Goal: Information Seeking & Learning: Learn about a topic

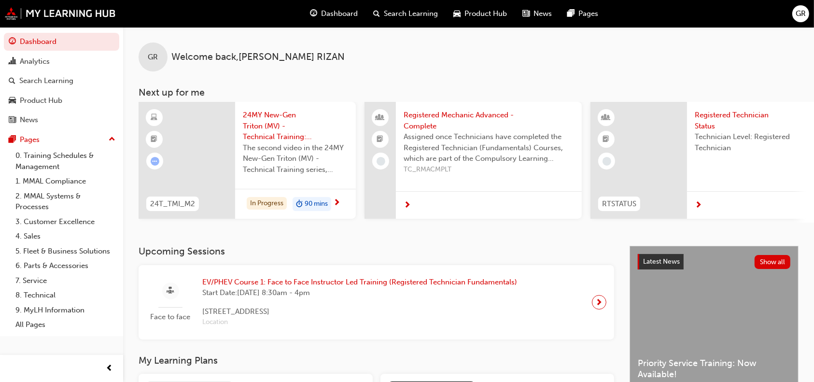
click at [206, 143] on div at bounding box center [187, 160] width 97 height 117
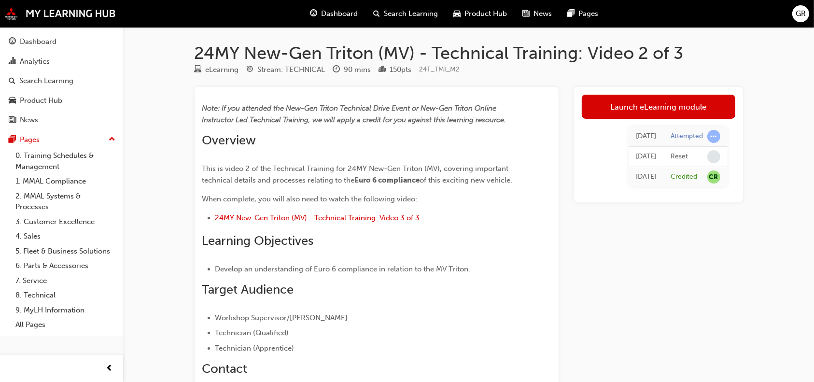
scroll to position [26, 0]
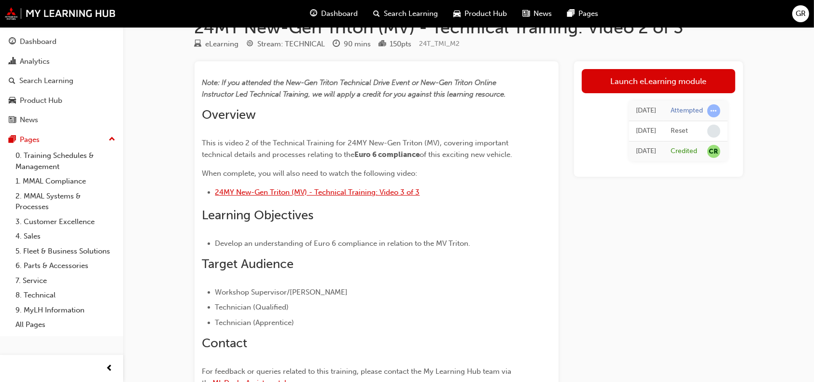
click at [397, 197] on span "24MY New-Gen Triton (MV) - Technical Training: Video 3 of 3" at bounding box center [317, 192] width 205 height 9
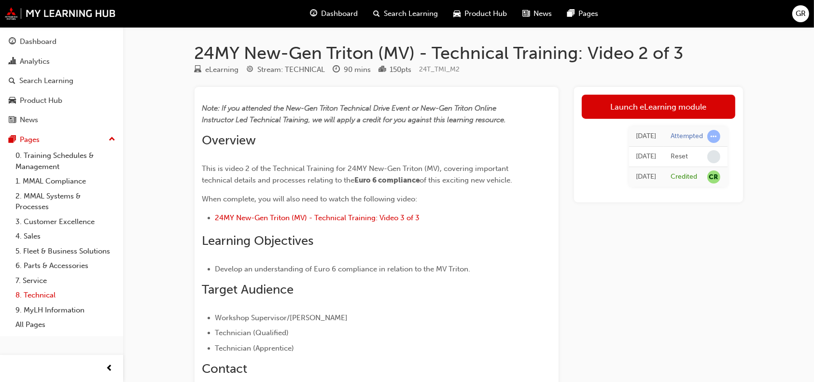
click at [41, 296] on link "8. Technical" at bounding box center [66, 295] width 108 height 15
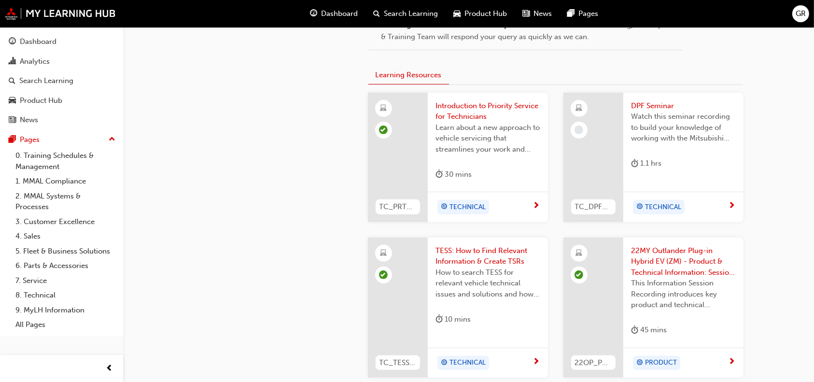
scroll to position [592, 0]
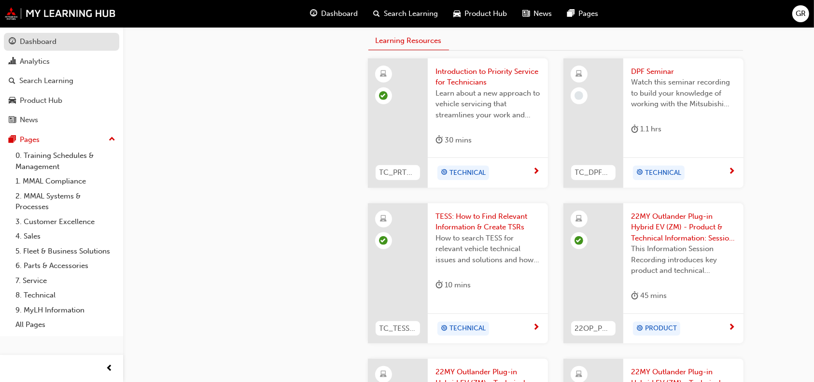
click at [49, 44] on div "Dashboard" at bounding box center [38, 41] width 37 height 11
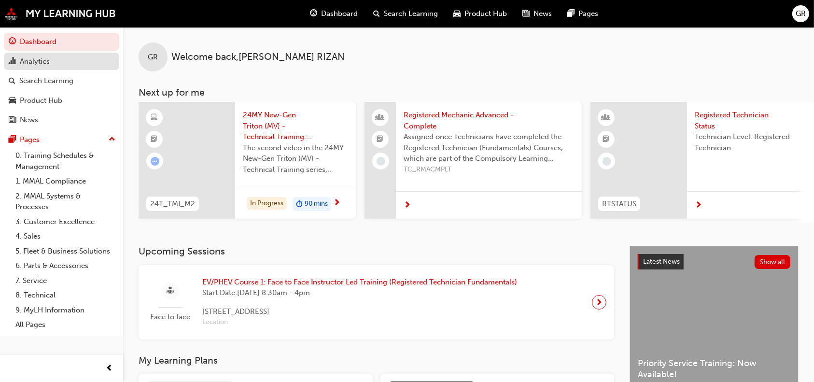
click at [47, 67] on div "Analytics" at bounding box center [35, 61] width 30 height 11
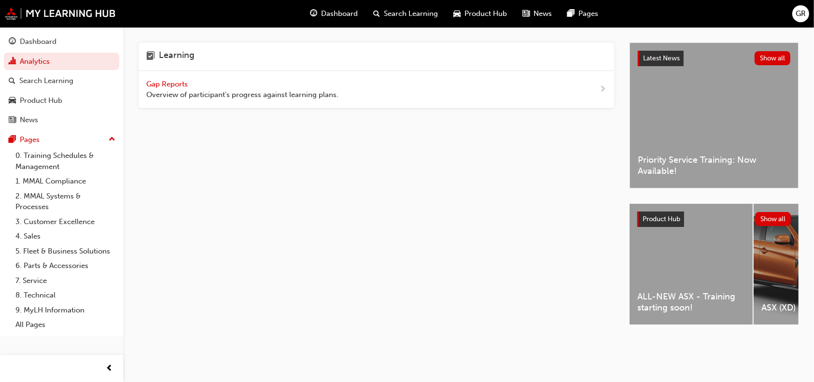
click at [165, 80] on span "Gap Reports" at bounding box center [167, 84] width 43 height 9
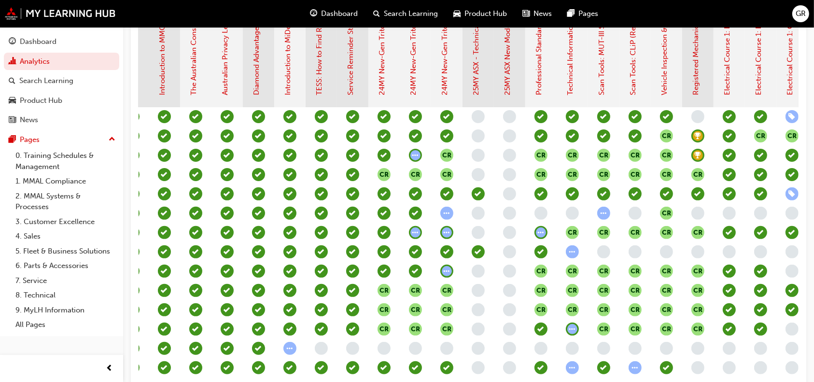
scroll to position [275, 0]
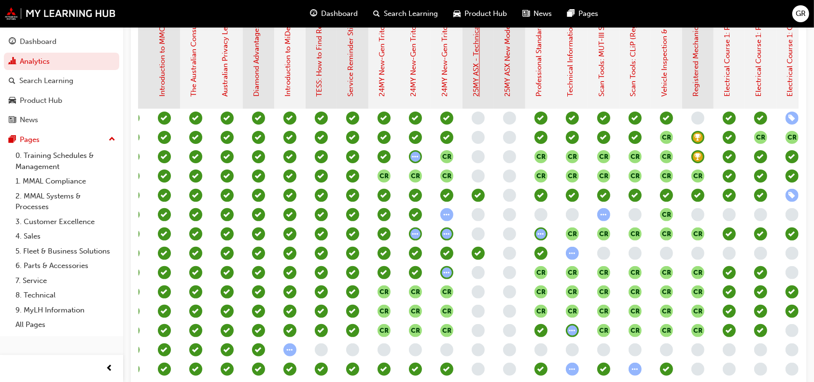
click at [475, 76] on link "25MY ASX - Technical and Service Introduction" at bounding box center [476, 19] width 9 height 156
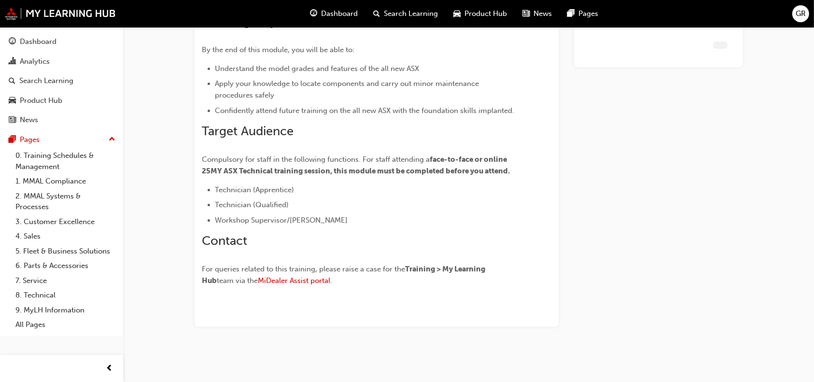
scroll to position [172, 0]
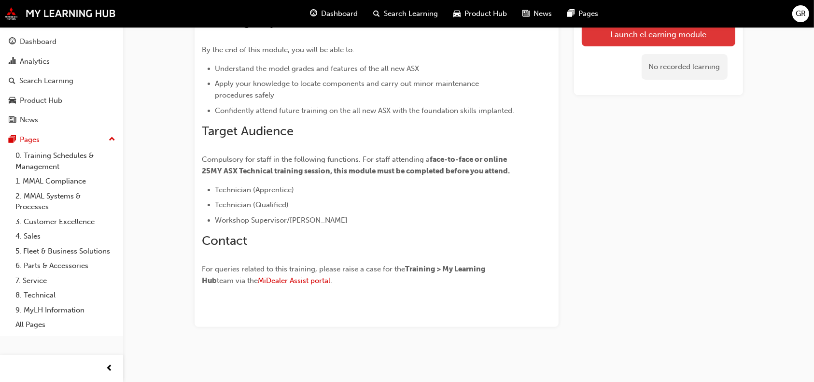
click at [609, 37] on link "Launch eLearning module" at bounding box center [659, 34] width 154 height 24
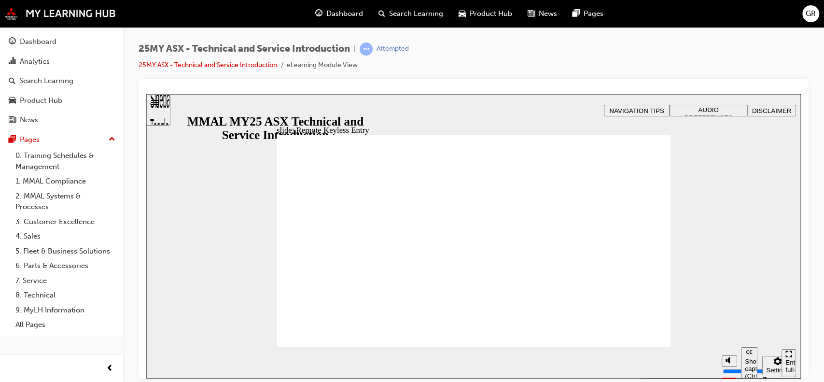
type input "21"
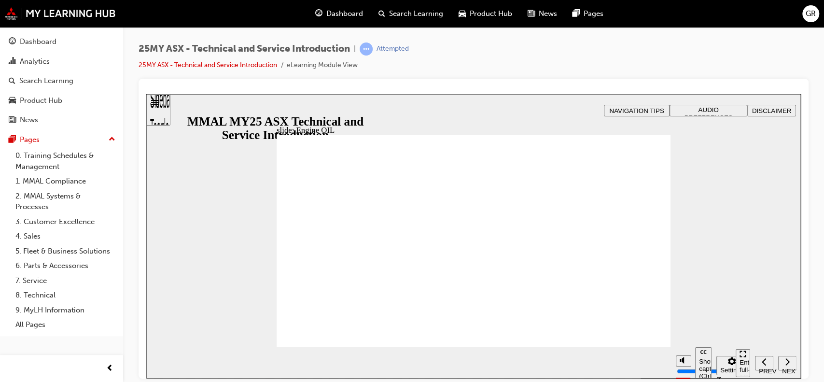
click at [643, 380] on div "25MY ASX - Technical and Service Introduction | Attempted 25MY ASX - Technical …" at bounding box center [412, 191] width 824 height 382
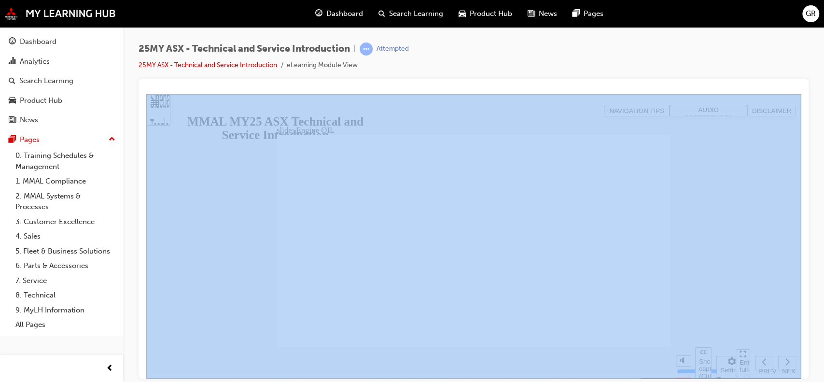
click at [643, 380] on div "25MY ASX - Technical and Service Introduction | Attempted 25MY ASX - Technical …" at bounding box center [412, 191] width 824 height 382
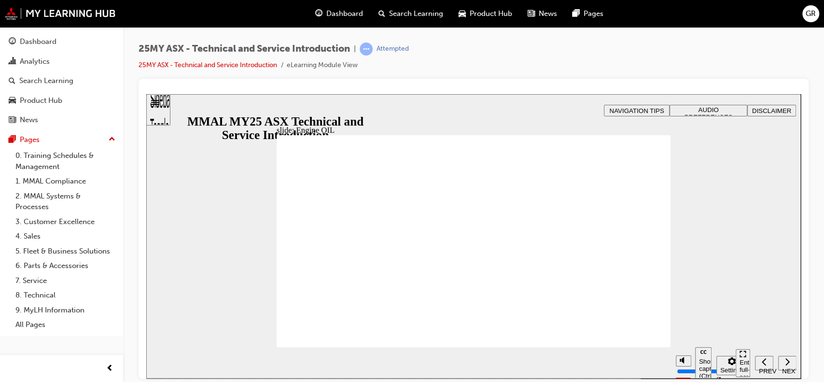
click at [643, 380] on div "25MY ASX - Technical and Service Introduction | Attempted 25MY ASX - Technical …" at bounding box center [412, 191] width 824 height 382
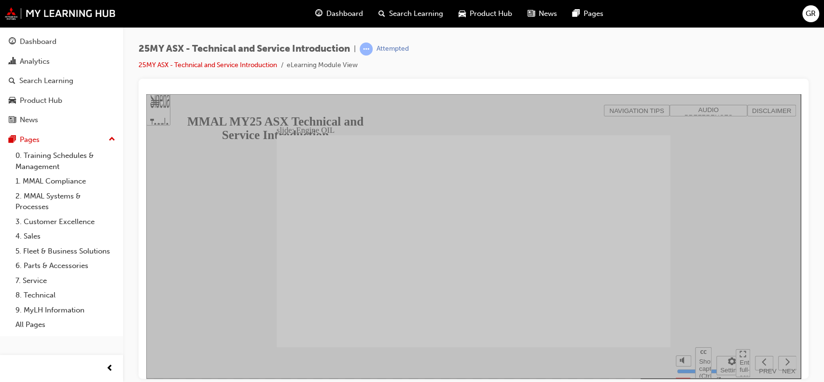
click at [634, 357] on section "Play (Ctrl+Alt+P) Replay (Ctrl+Alt+R) Show captions (Ctrl+Alt+C) Playback speed…" at bounding box center [473, 362] width 655 height 31
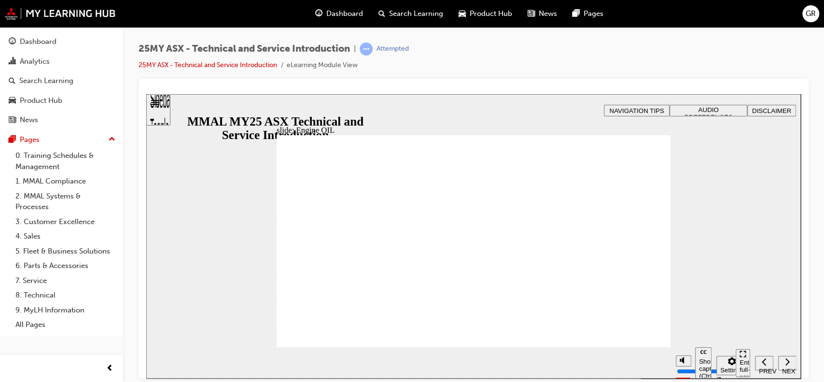
click at [703, 254] on div "slide: Engine OIL Rectangle 2 Engine Oil Click on the images below to discover …" at bounding box center [473, 236] width 655 height 284
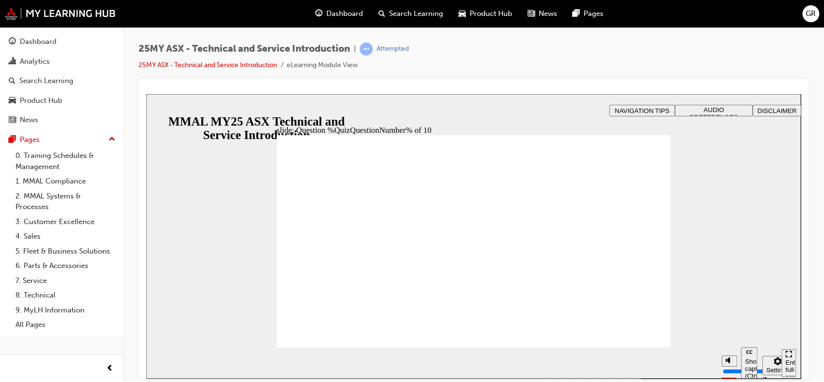
radio input "true"
drag, startPoint x: 373, startPoint y: 258, endPoint x: 360, endPoint y: 189, distance: 69.8
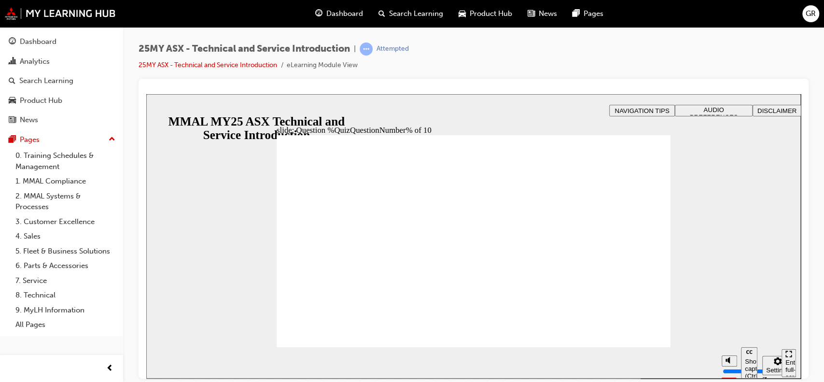
radio input "true"
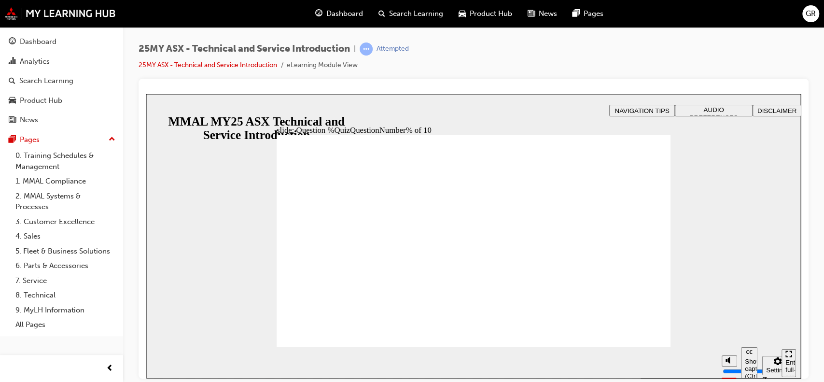
radio input "true"
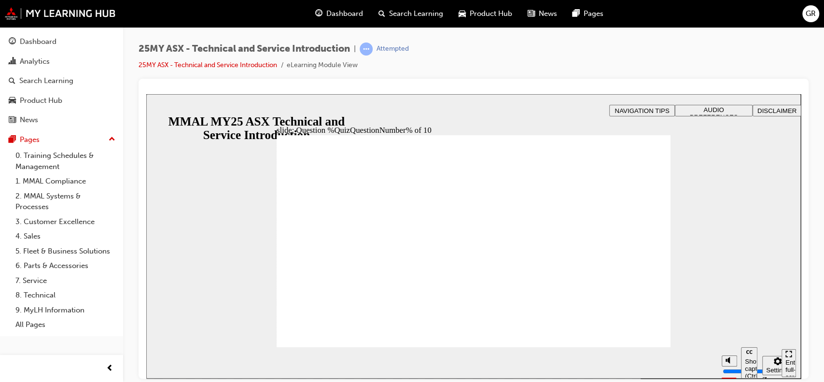
radio input "true"
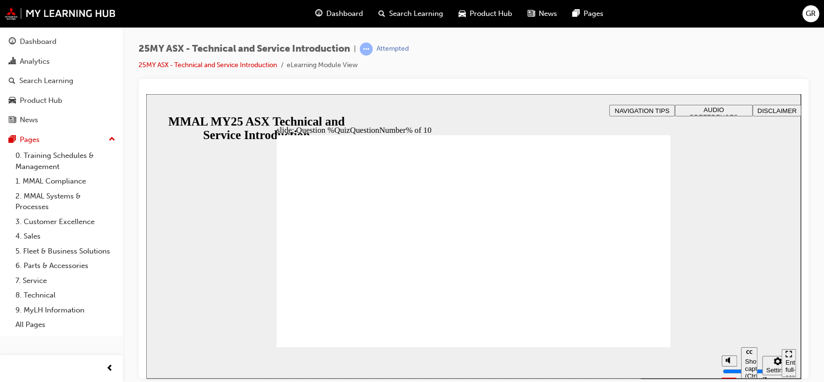
radio input "true"
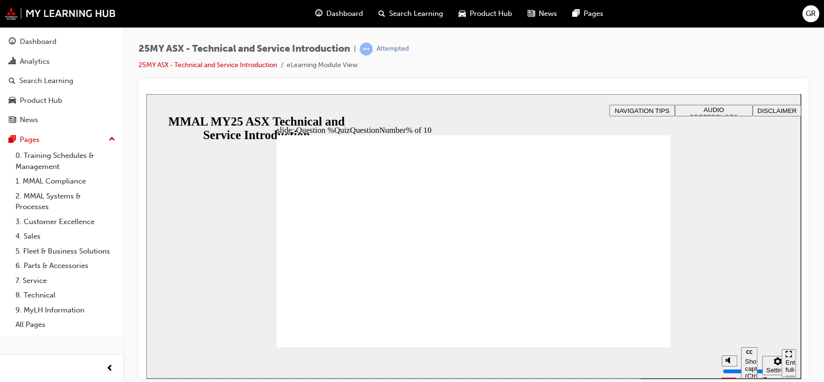
radio input "true"
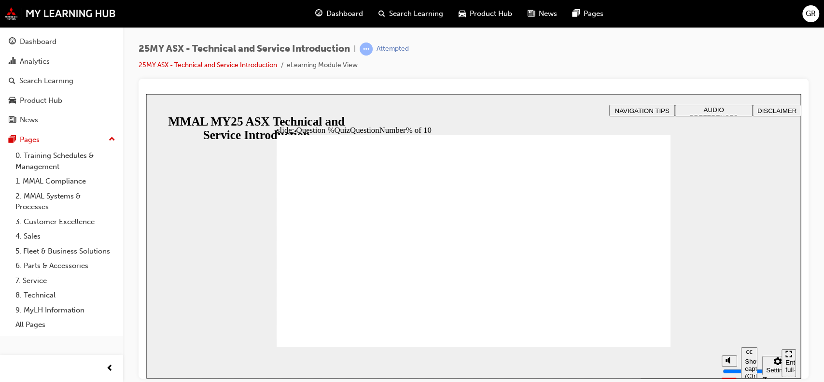
radio input "true"
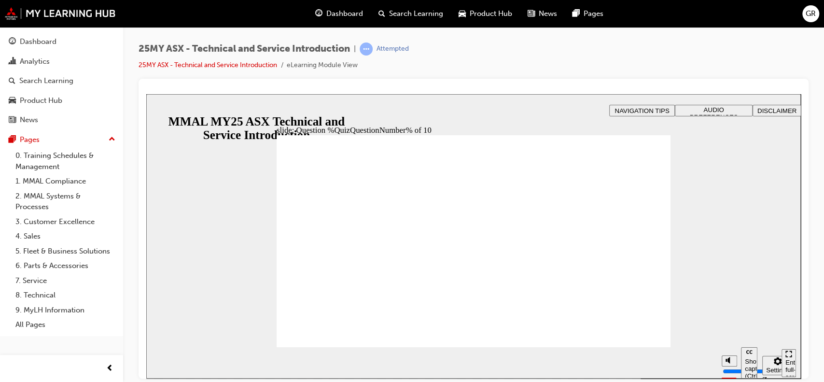
radio input "true"
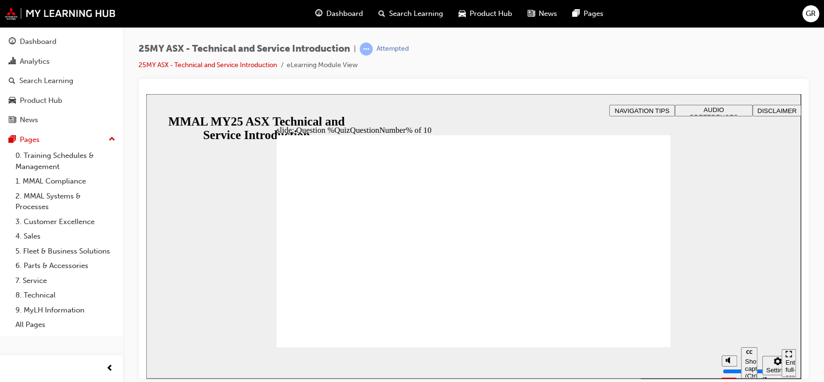
radio input "true"
click at [639, 356] on section "Pause (Ctrl+Alt+P) Replay (Ctrl+Alt+R) Show captions (Ctrl+Alt+C) Playback spee…" at bounding box center [473, 362] width 655 height 31
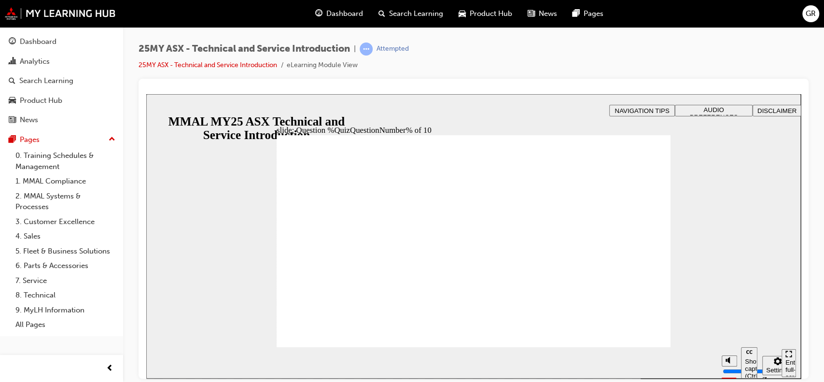
radio input "true"
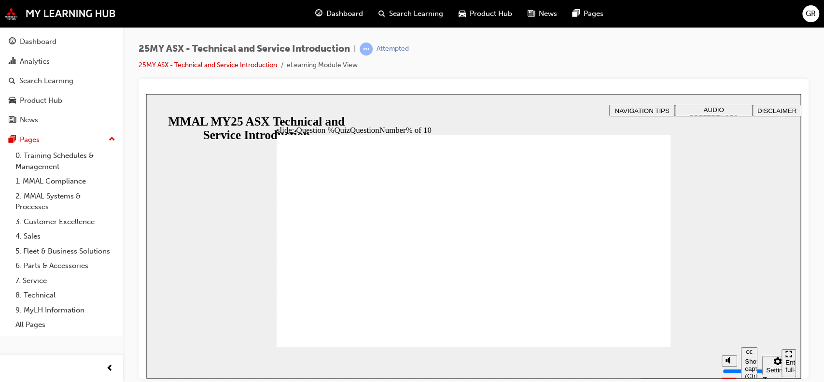
radio input "true"
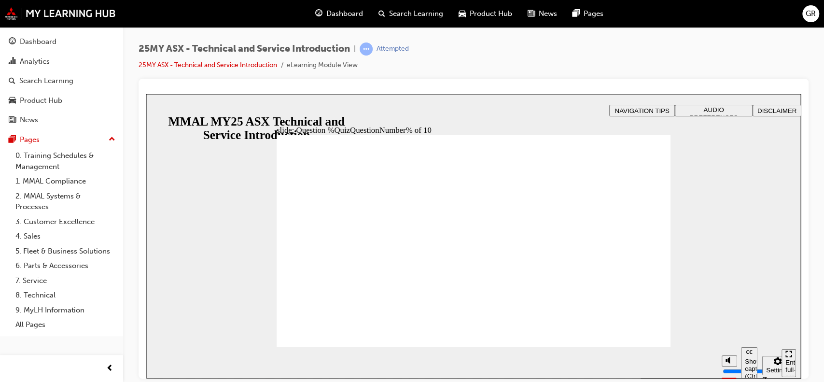
radio input "true"
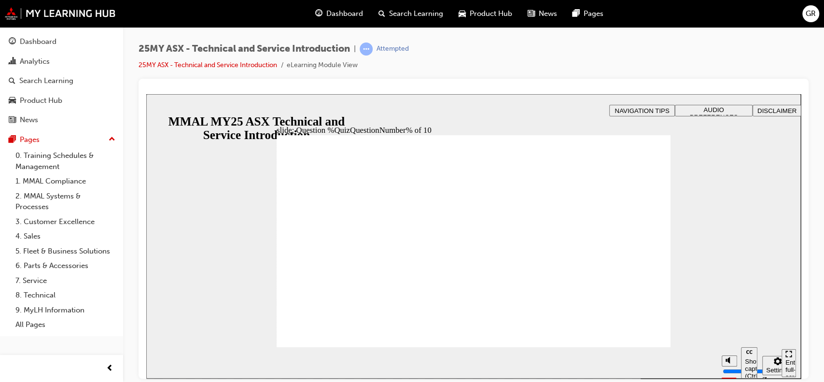
radio input "true"
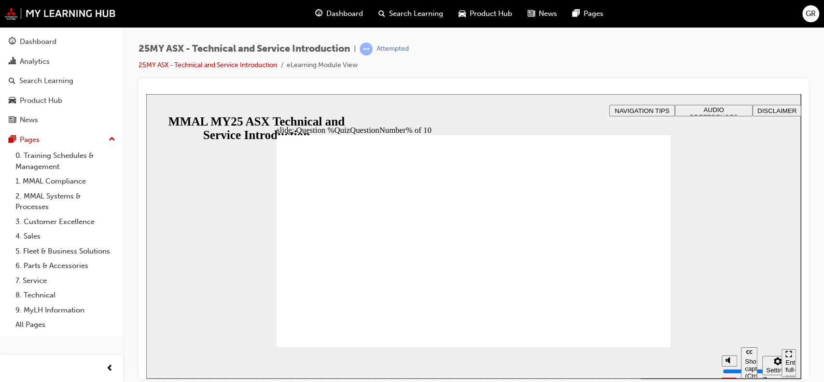
radio input "true"
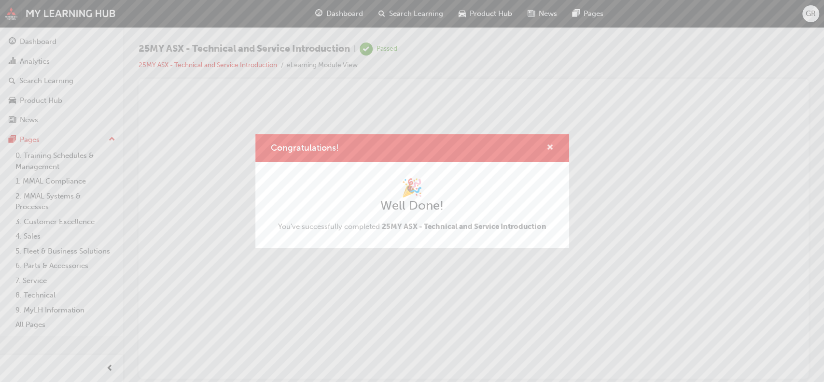
click at [549, 145] on span "cross-icon" at bounding box center [550, 148] width 7 height 9
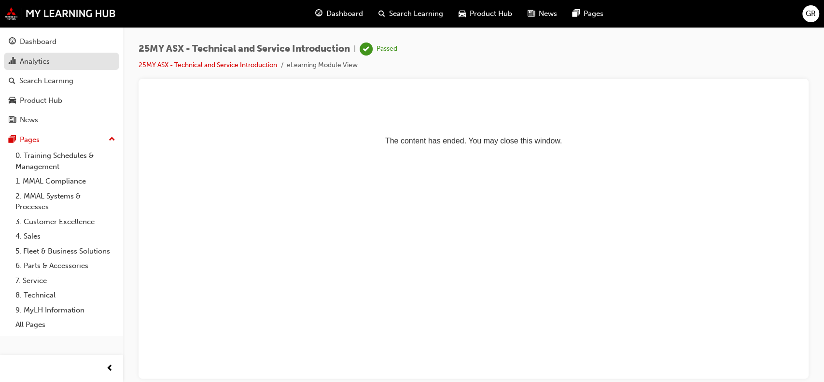
click at [34, 63] on div "Analytics" at bounding box center [35, 61] width 30 height 11
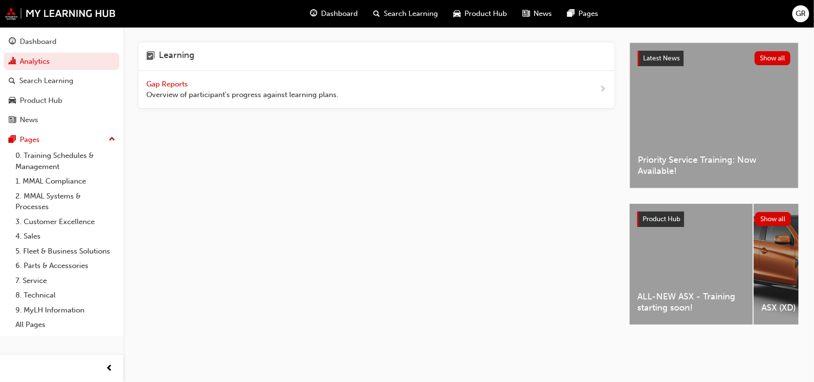
click at [185, 96] on span "Overview of participant's progress against learning plans." at bounding box center [242, 94] width 192 height 11
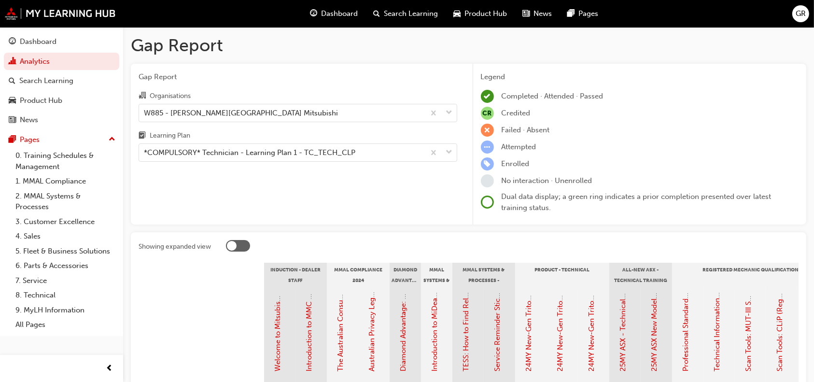
click at [185, 96] on div "Organisations" at bounding box center [170, 96] width 41 height 10
click at [145, 108] on input "Organisations W885 - [PERSON_NAME][GEOGRAPHIC_DATA] Mitsubishi" at bounding box center [144, 112] width 1 height 8
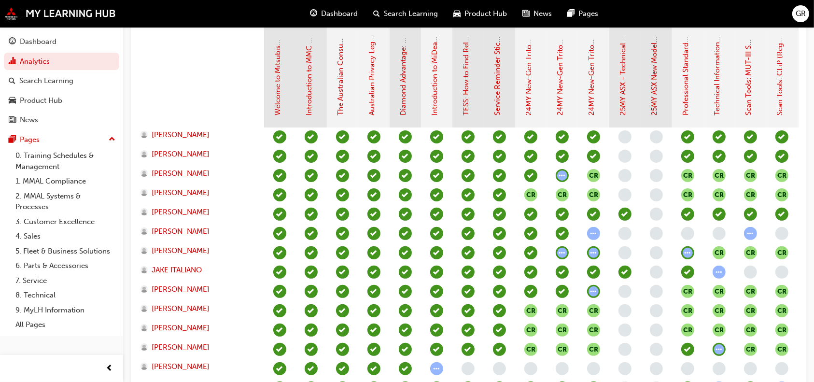
scroll to position [260, 0]
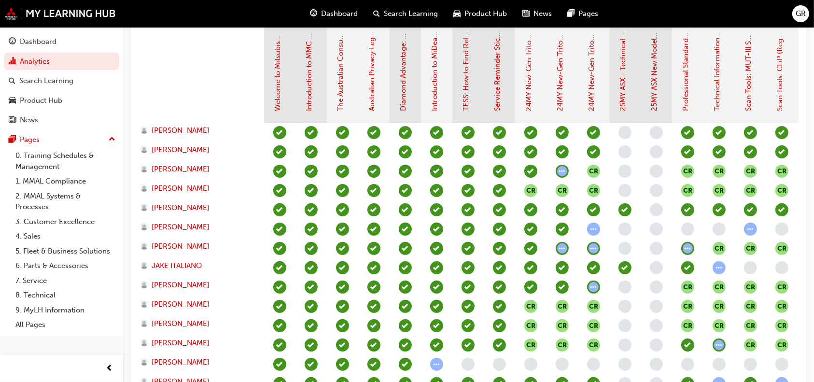
click at [560, 249] on span "learningRecordVerb_ATTEMPT-icon" at bounding box center [562, 248] width 13 height 13
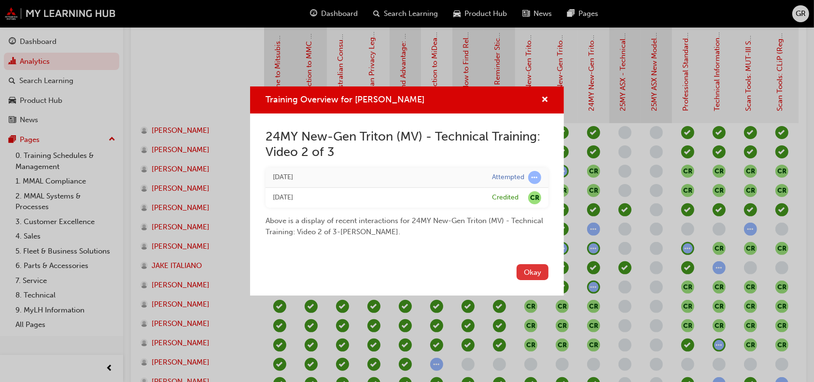
click at [537, 270] on button "Okay" at bounding box center [533, 272] width 32 height 16
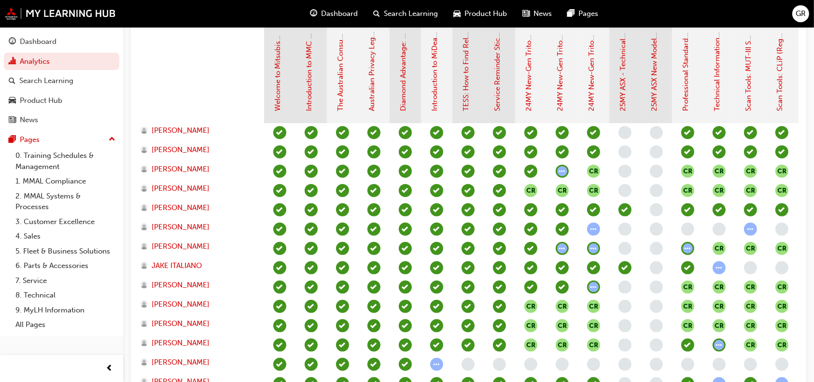
click at [593, 248] on span "learningRecordVerb_ATTEMPT-icon" at bounding box center [593, 248] width 13 height 13
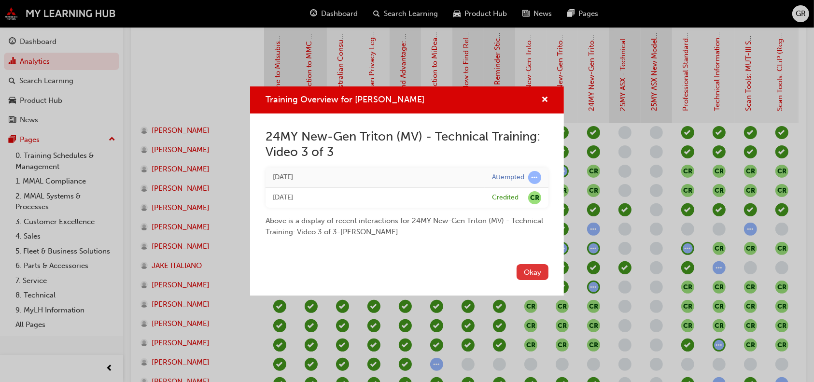
click at [535, 276] on button "Okay" at bounding box center [533, 272] width 32 height 16
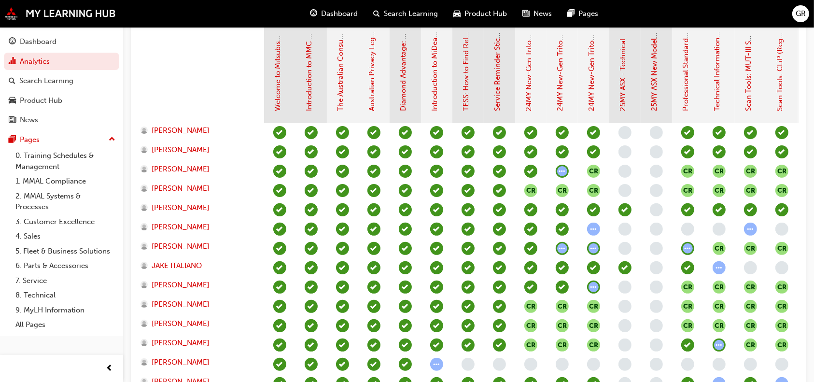
click at [688, 247] on span "learningRecordVerb_ATTEMPT-icon" at bounding box center [687, 248] width 13 height 13
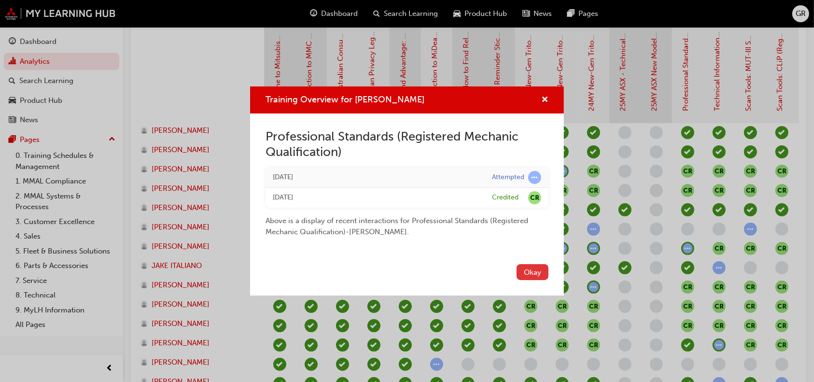
click at [537, 267] on button "Okay" at bounding box center [533, 272] width 32 height 16
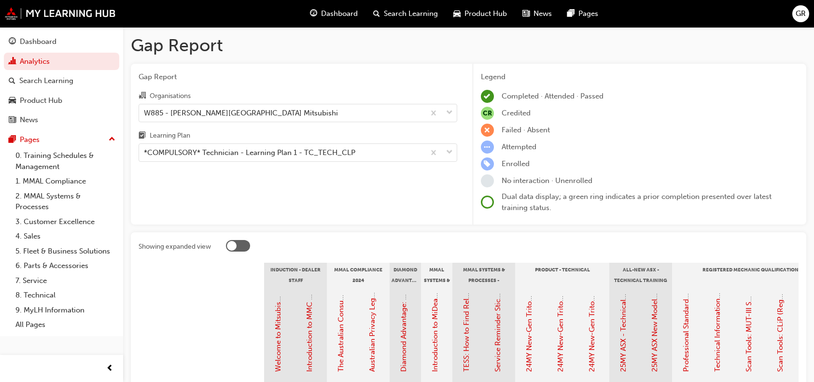
scroll to position [260, 0]
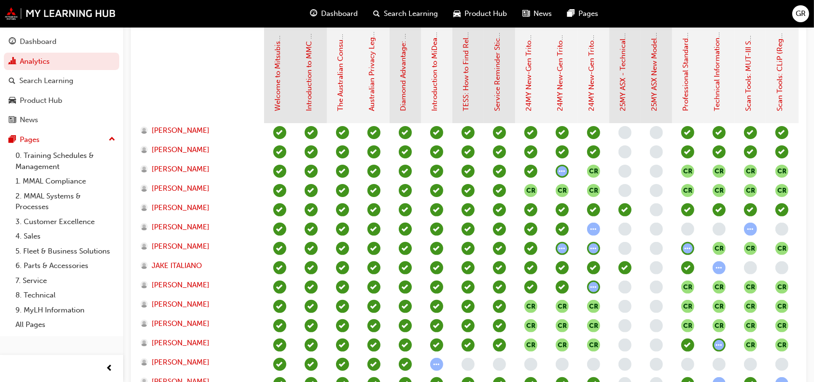
click at [720, 251] on span "CR" at bounding box center [719, 248] width 13 height 13
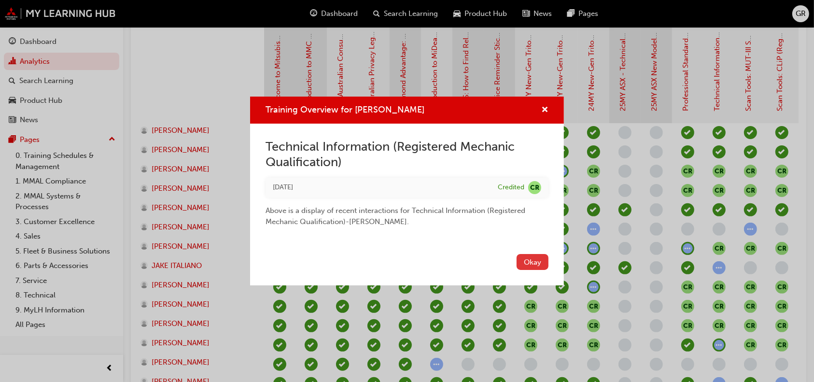
click at [541, 265] on button "Okay" at bounding box center [533, 262] width 32 height 16
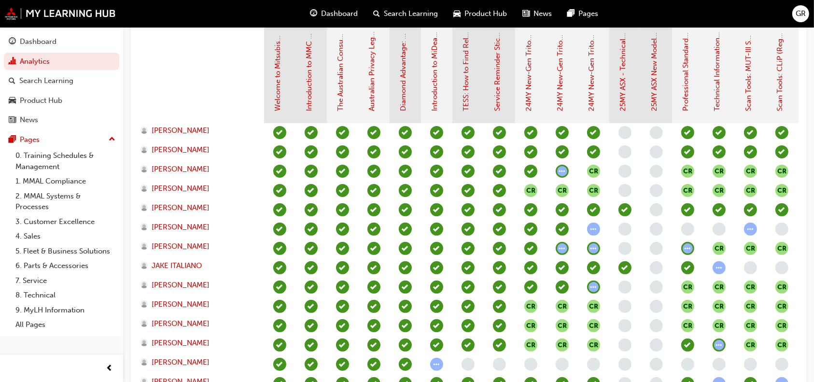
click at [587, 103] on div "24MY New-Gen Triton (MV) - Technical Training: Video 3 of 3" at bounding box center [592, 72] width 11 height 80
click at [592, 100] on link "24MY New-Gen Triton (MV) - Technical Training: Video 3 of 3" at bounding box center [592, 9] width 9 height 205
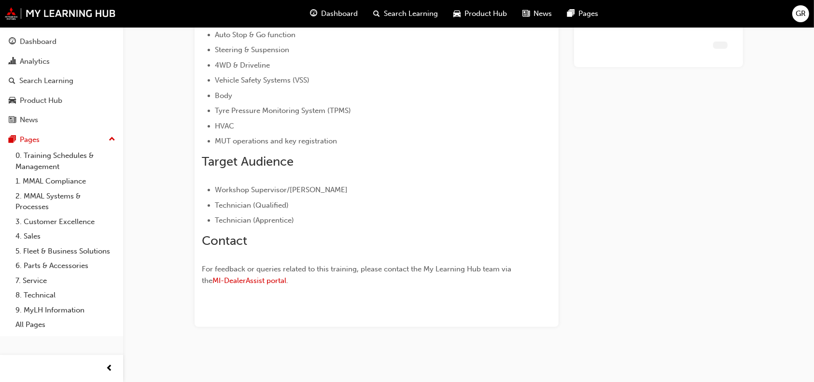
scroll to position [213, 0]
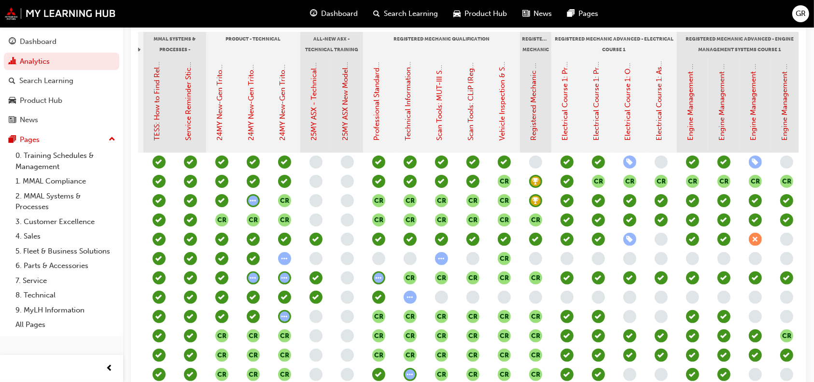
scroll to position [230, 0]
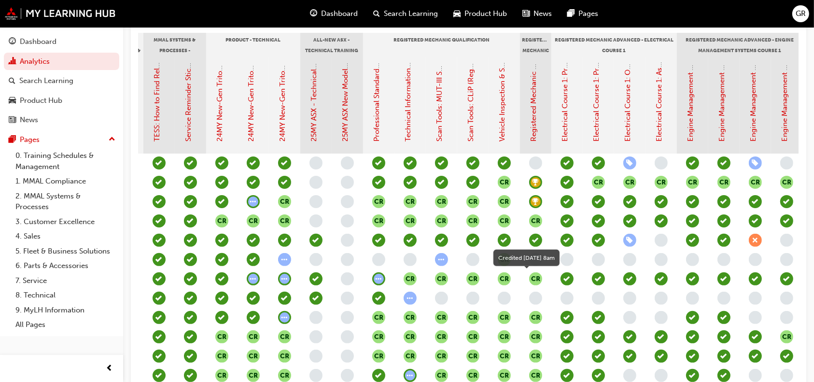
click at [536, 277] on span "CR" at bounding box center [535, 278] width 13 height 13
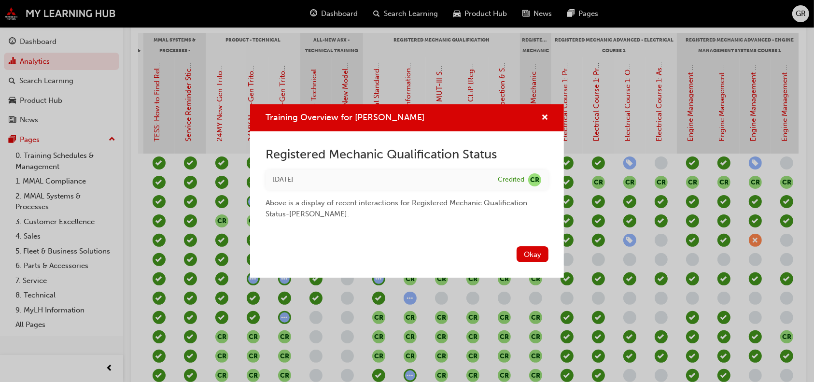
click at [504, 90] on div "Training Overview for GONZALO RIZAN Registered Mechanic Qualification Status Fr…" at bounding box center [407, 191] width 814 height 382
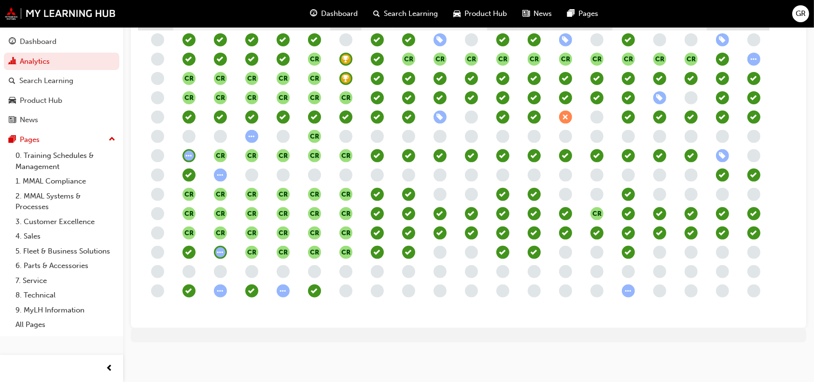
scroll to position [0, 501]
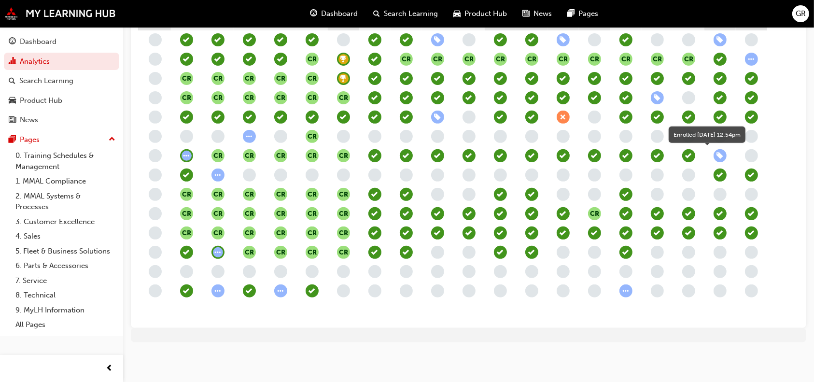
click at [719, 149] on span "learningRecordVerb_ENROLL-icon" at bounding box center [720, 155] width 13 height 13
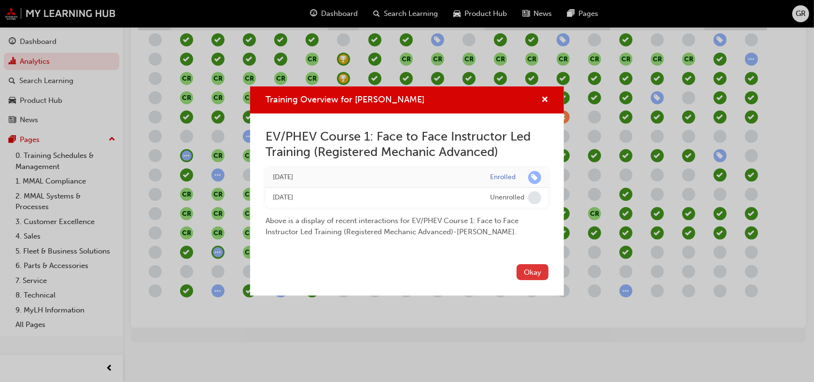
click at [537, 264] on button "Okay" at bounding box center [533, 272] width 32 height 16
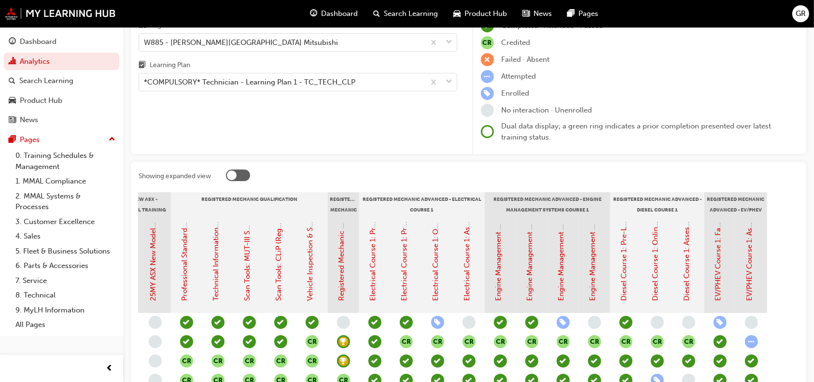
scroll to position [28, 0]
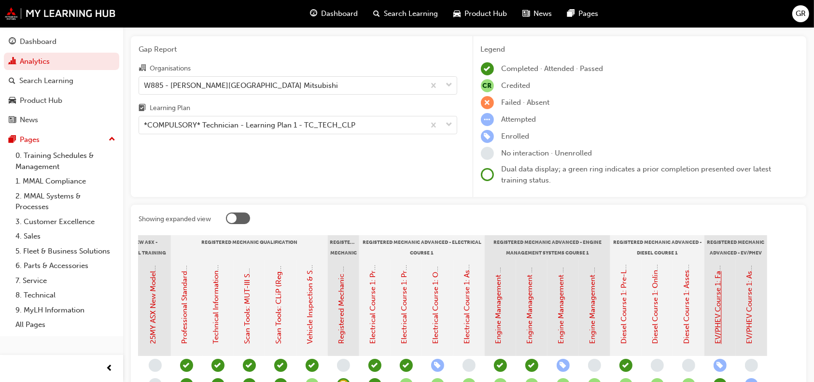
click at [715, 303] on link "EV/PHEV Course 1: Face to Face Instructor Led Training (Registered Mechanic Adv…" at bounding box center [718, 196] width 9 height 296
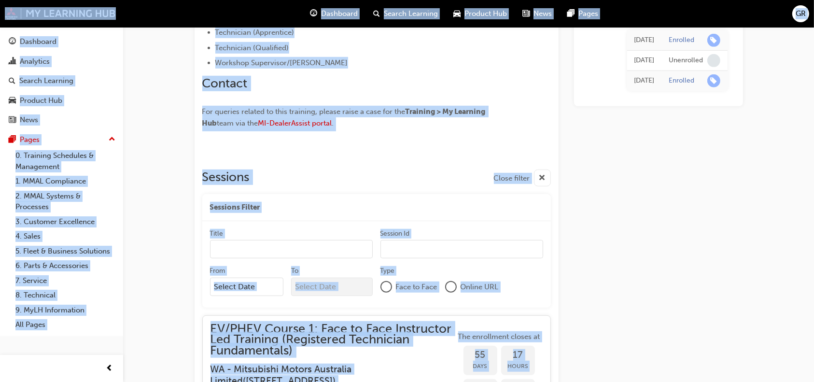
scroll to position [554, 0]
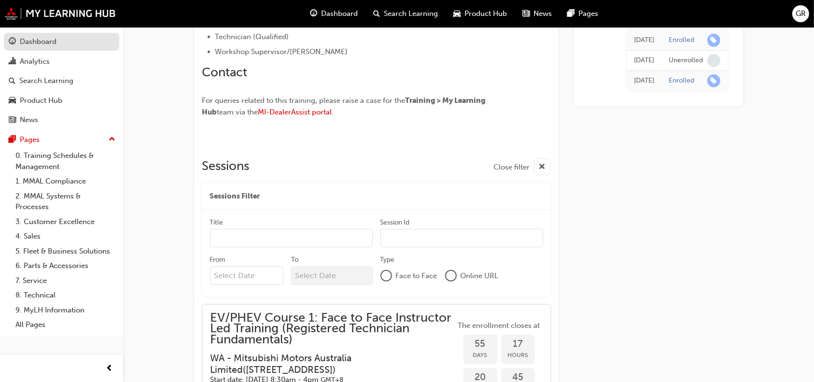
click at [57, 39] on div "Dashboard" at bounding box center [62, 42] width 106 height 12
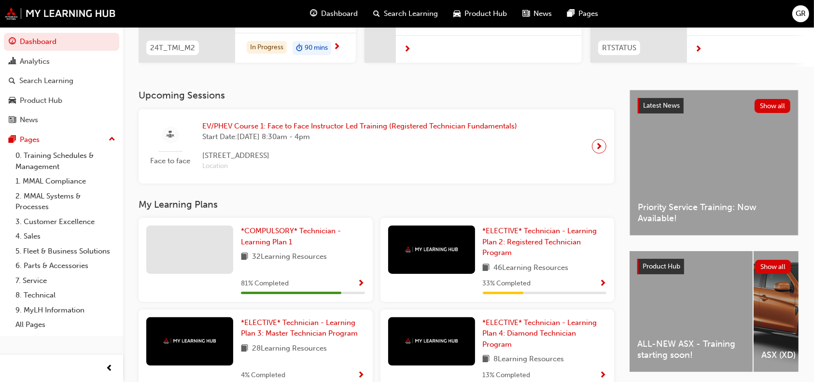
scroll to position [163, 0]
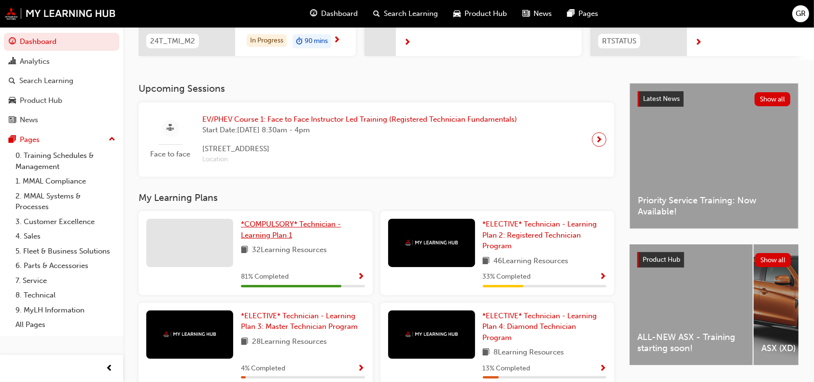
click at [290, 228] on span "*COMPULSORY* Technician - Learning Plan 1" at bounding box center [291, 230] width 100 height 20
